Goal: Information Seeking & Learning: Check status

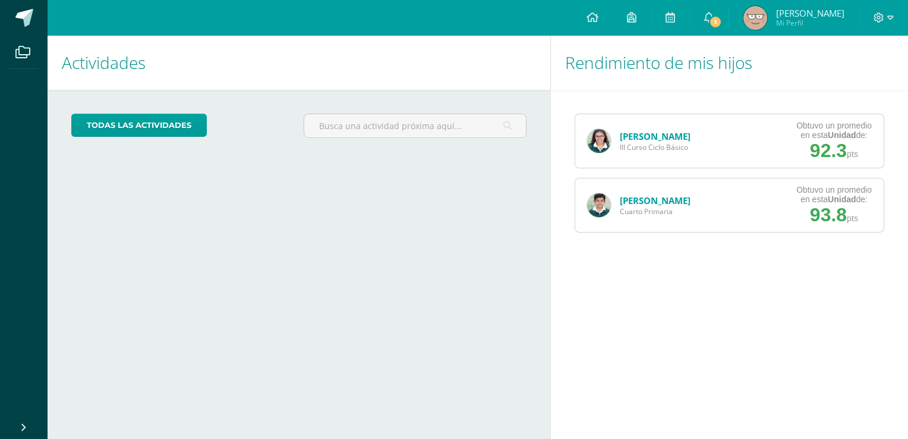
click at [636, 138] on link "[PERSON_NAME]" at bounding box center [655, 136] width 71 height 12
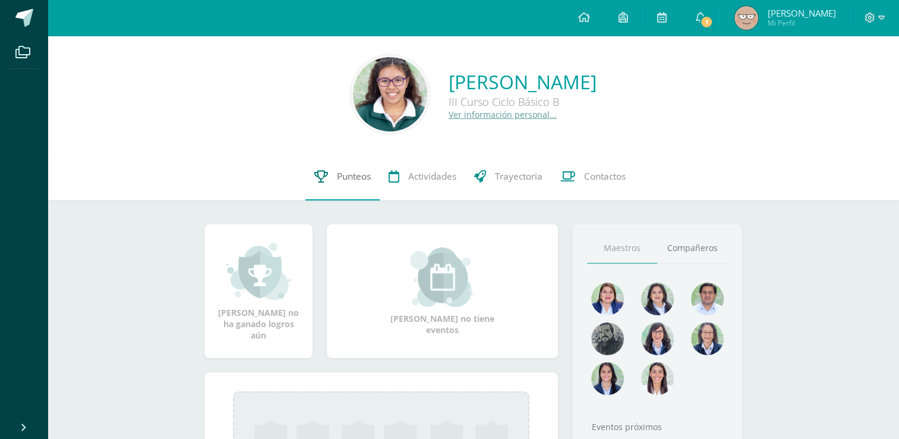
click at [337, 179] on span "Punteos" at bounding box center [354, 176] width 34 height 12
